Goal: Find specific page/section: Find specific page/section

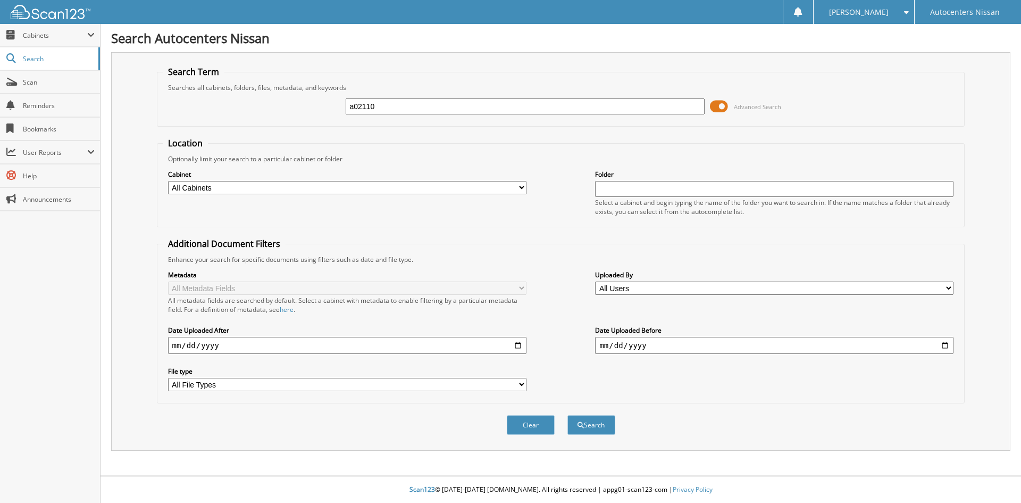
type input "a02110"
click at [568, 415] on button "Search" at bounding box center [592, 425] width 48 height 20
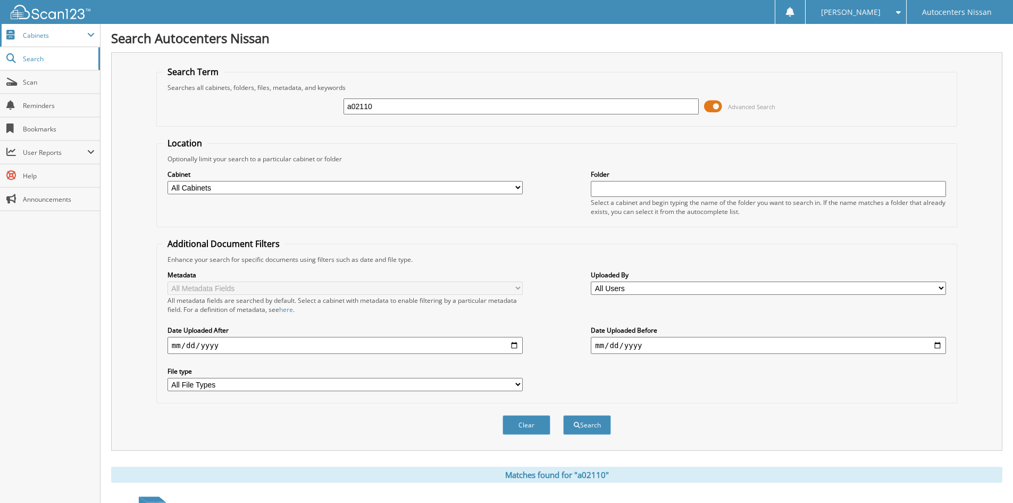
click at [39, 32] on span "Cabinets" at bounding box center [55, 35] width 64 height 9
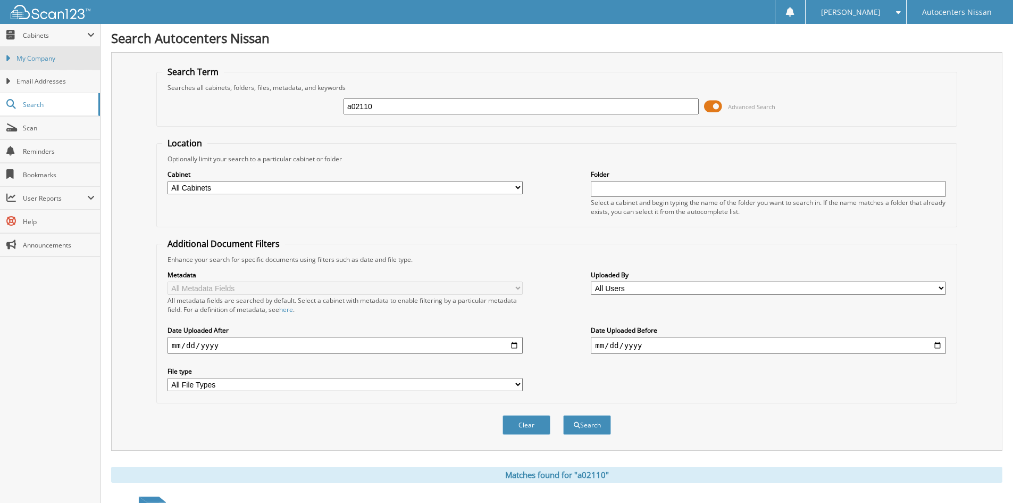
click at [35, 63] on link "My Company" at bounding box center [50, 58] width 100 height 23
